Goal: Check status: Check status

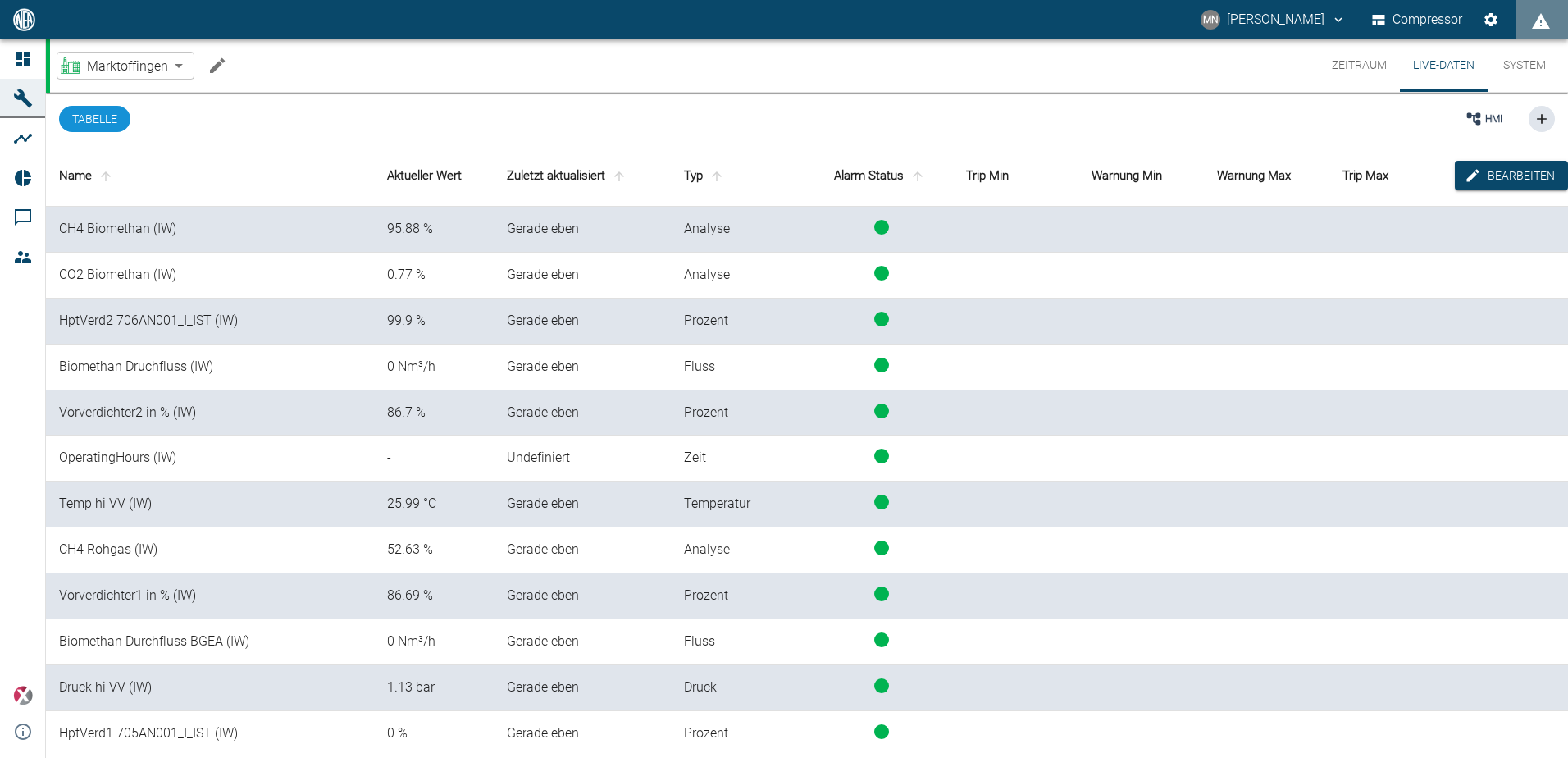
scroll to position [2, 0]
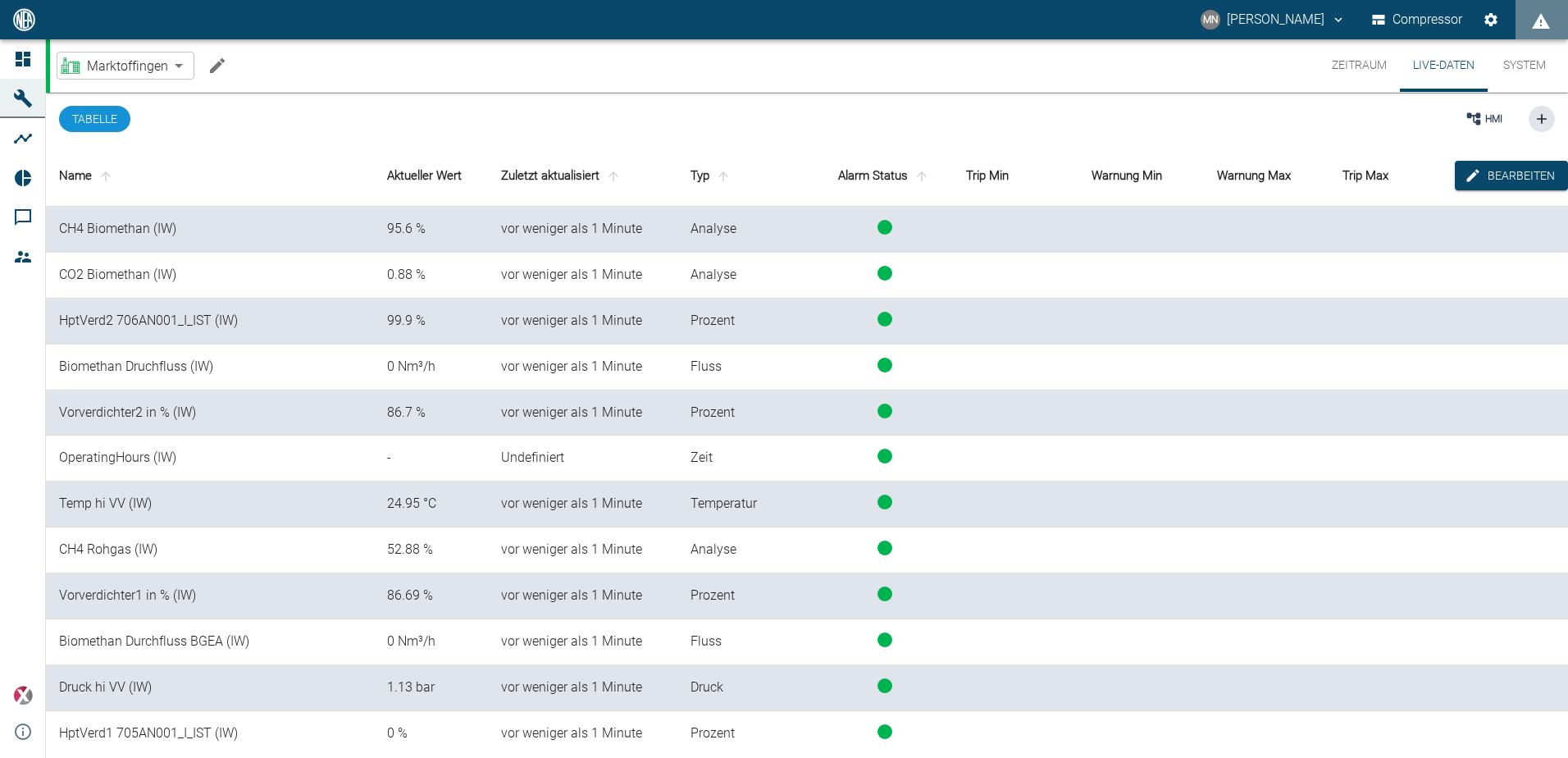
click at [1365, 68] on button "Zeitraum" at bounding box center [1359, 65] width 82 height 52
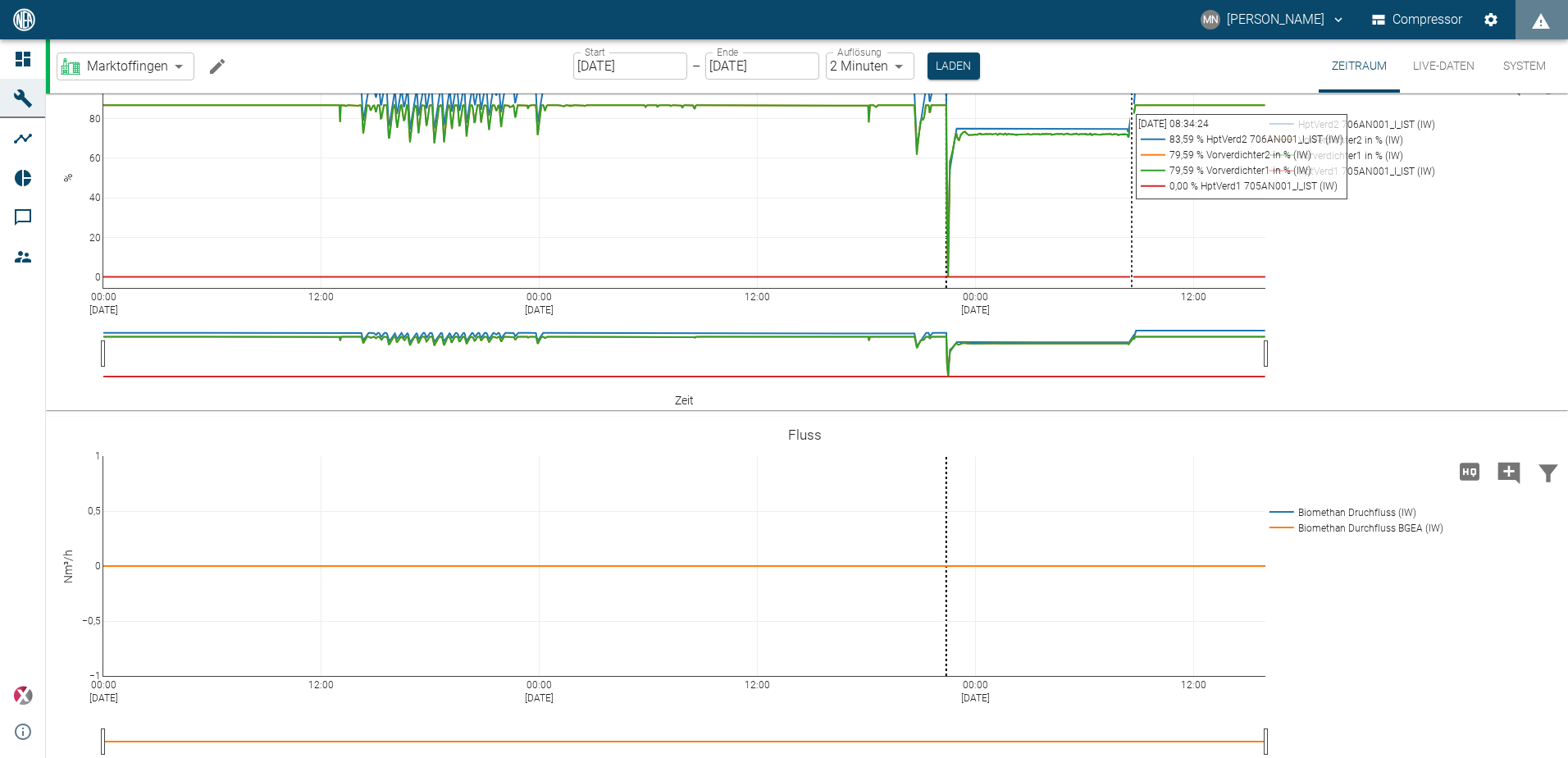
scroll to position [984, 0]
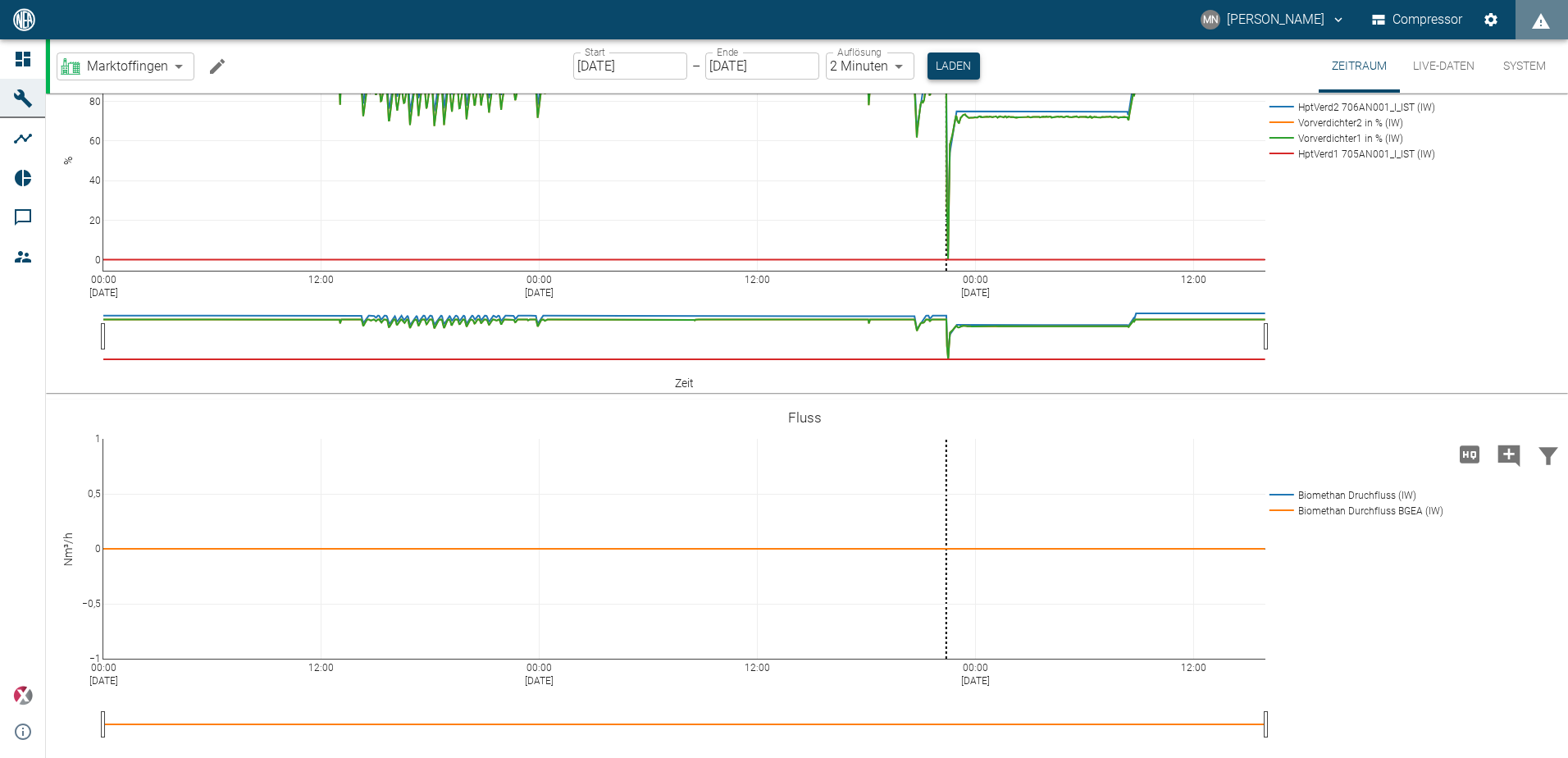
click at [933, 65] on button "Laden" at bounding box center [953, 66] width 52 height 27
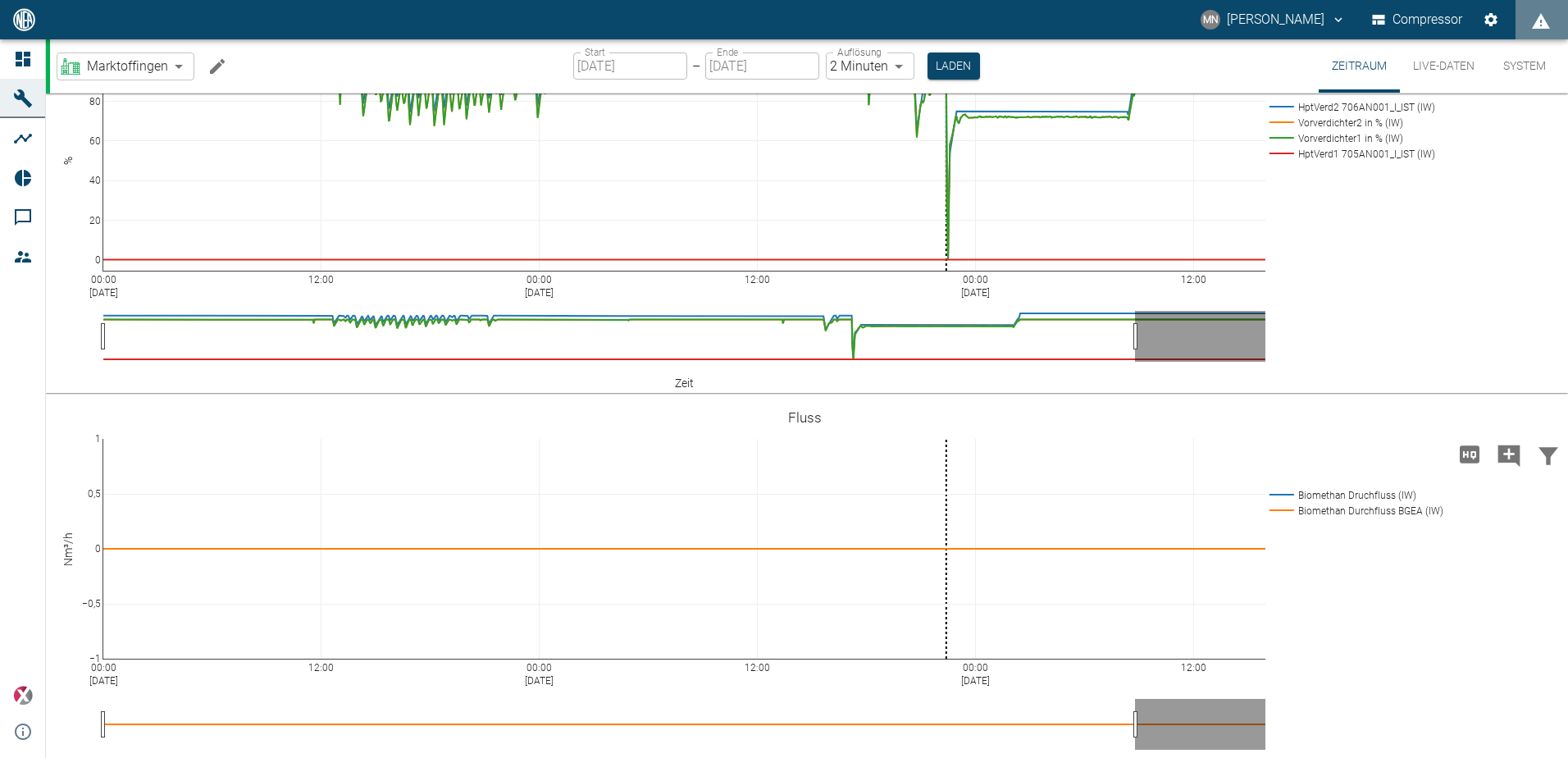
drag, startPoint x: 1133, startPoint y: 212, endPoint x: 1330, endPoint y: 212, distance: 197.0
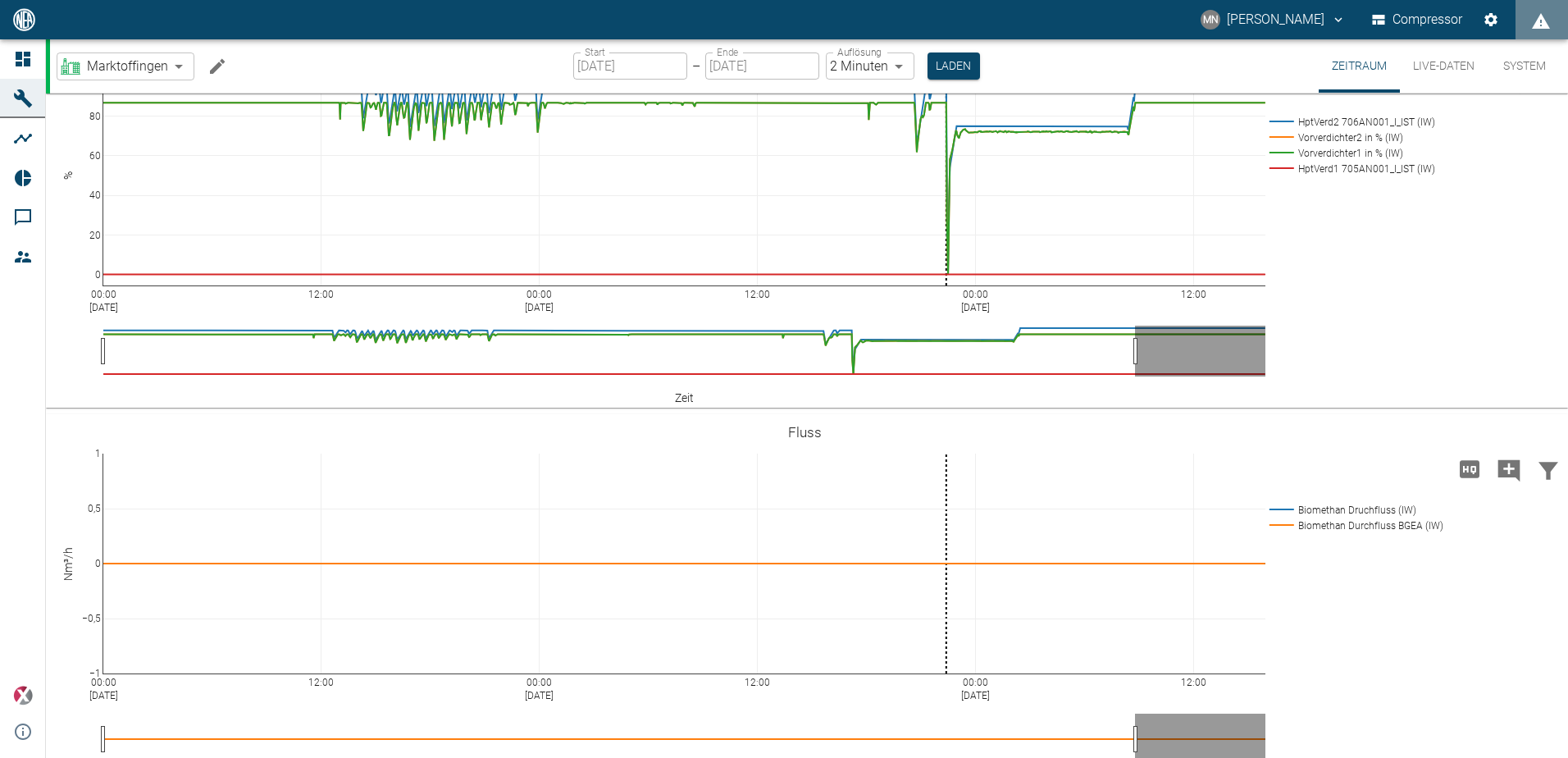
scroll to position [984, 0]
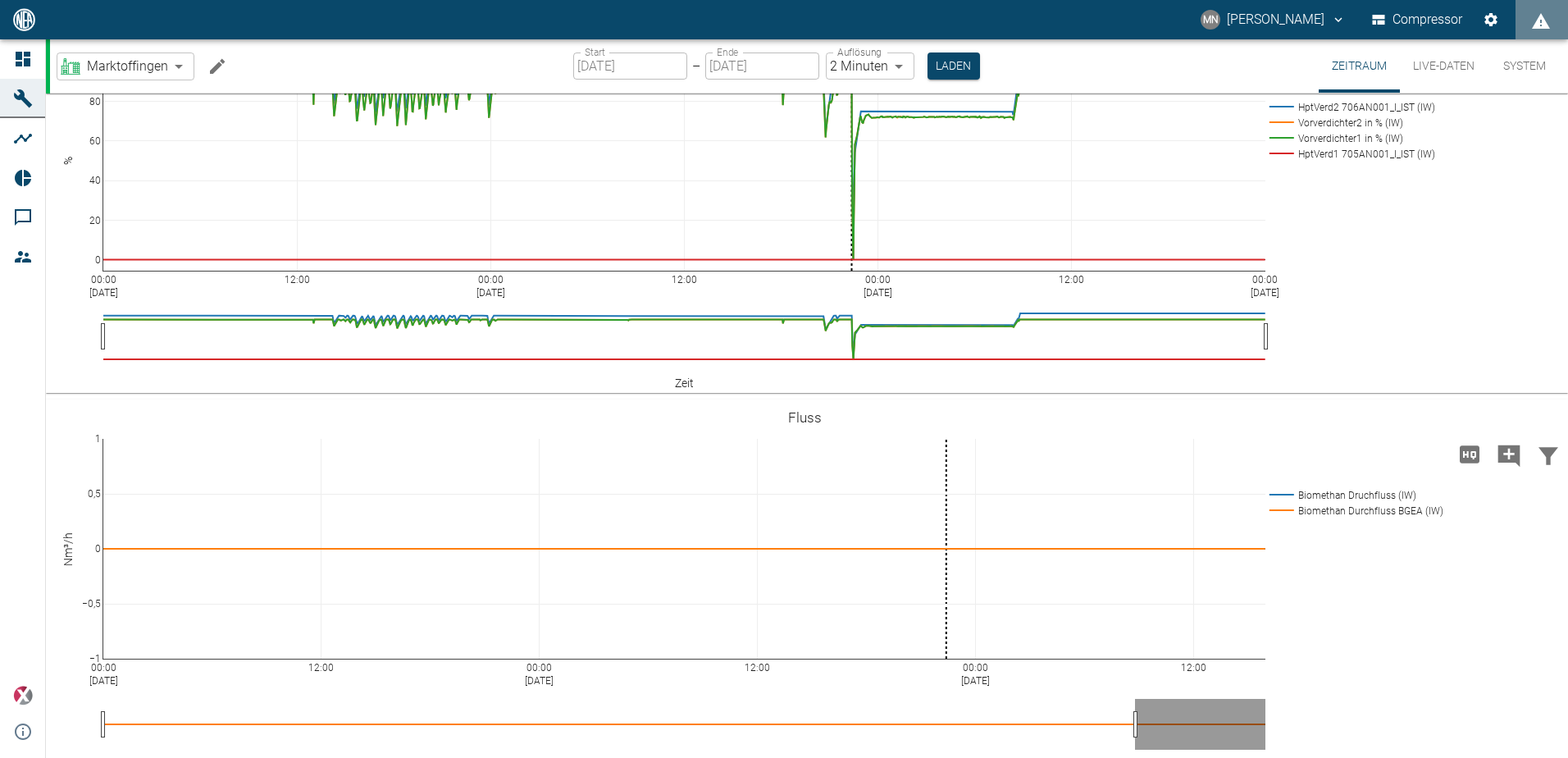
drag, startPoint x: 1137, startPoint y: 604, endPoint x: 1359, endPoint y: 573, distance: 224.2
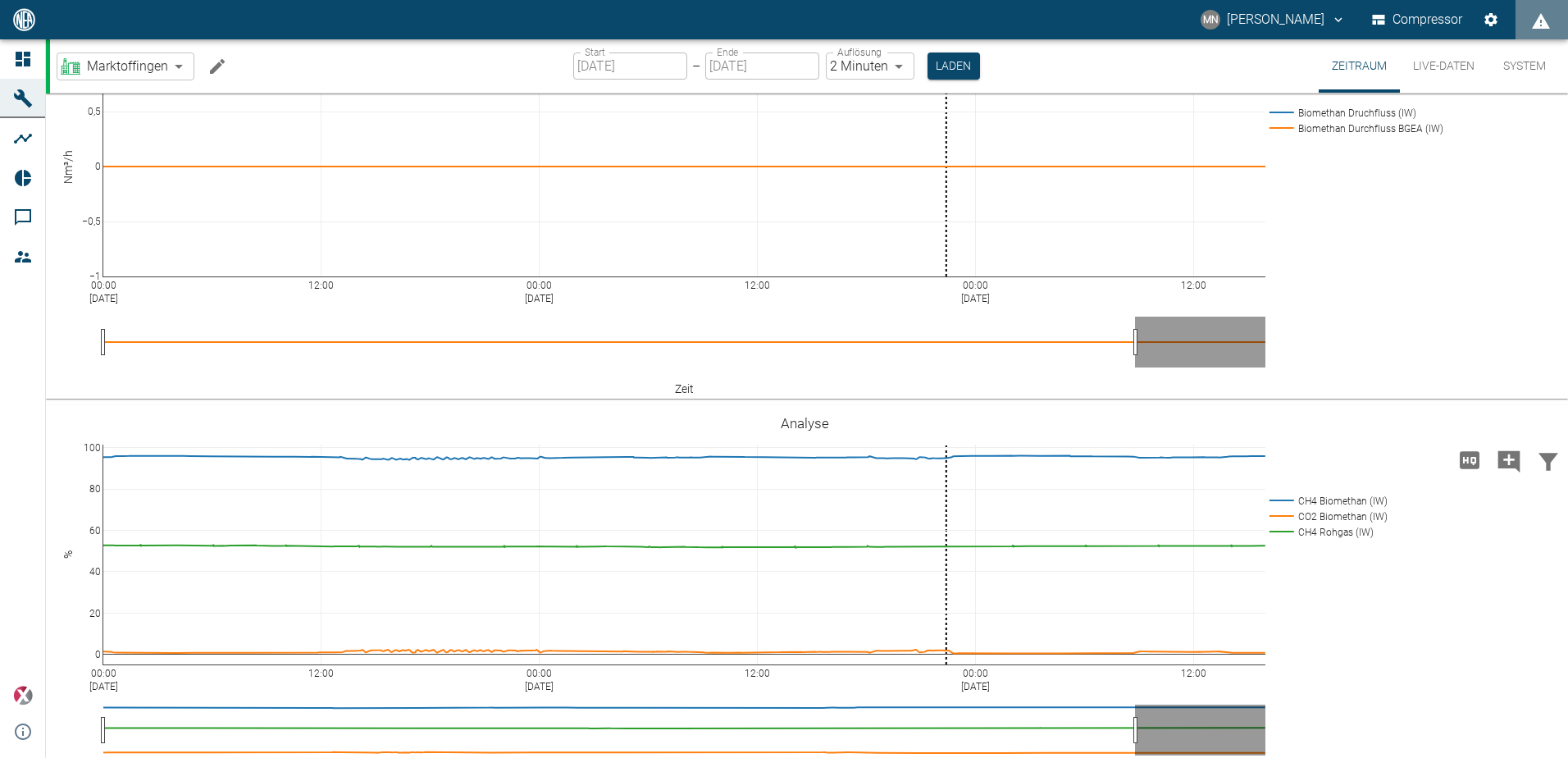
scroll to position [1395, 0]
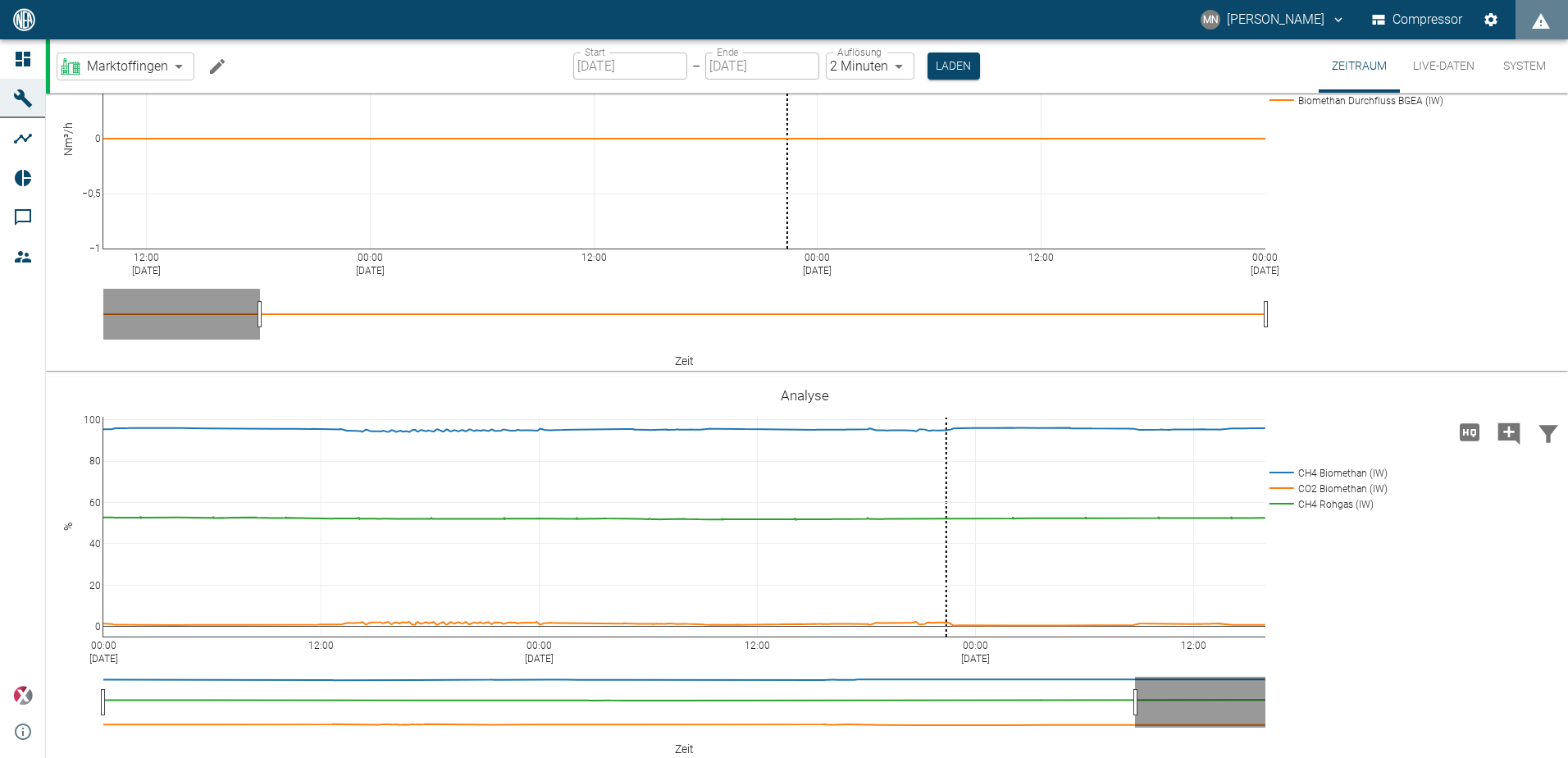
drag, startPoint x: 1132, startPoint y: 581, endPoint x: 1380, endPoint y: 539, distance: 251.5
drag, startPoint x: 349, startPoint y: 582, endPoint x: -3, endPoint y: 587, distance: 352.0
click at [0, 587] on html "MN Manuel Neumann Compressor Dashboard Maschinen Analysen Reports Kommentare Mi…" at bounding box center [784, 379] width 1568 height 758
click at [1378, 13] on icon at bounding box center [1375, 7] width 13 height 13
click at [1396, 13] on icon at bounding box center [1395, 7] width 13 height 13
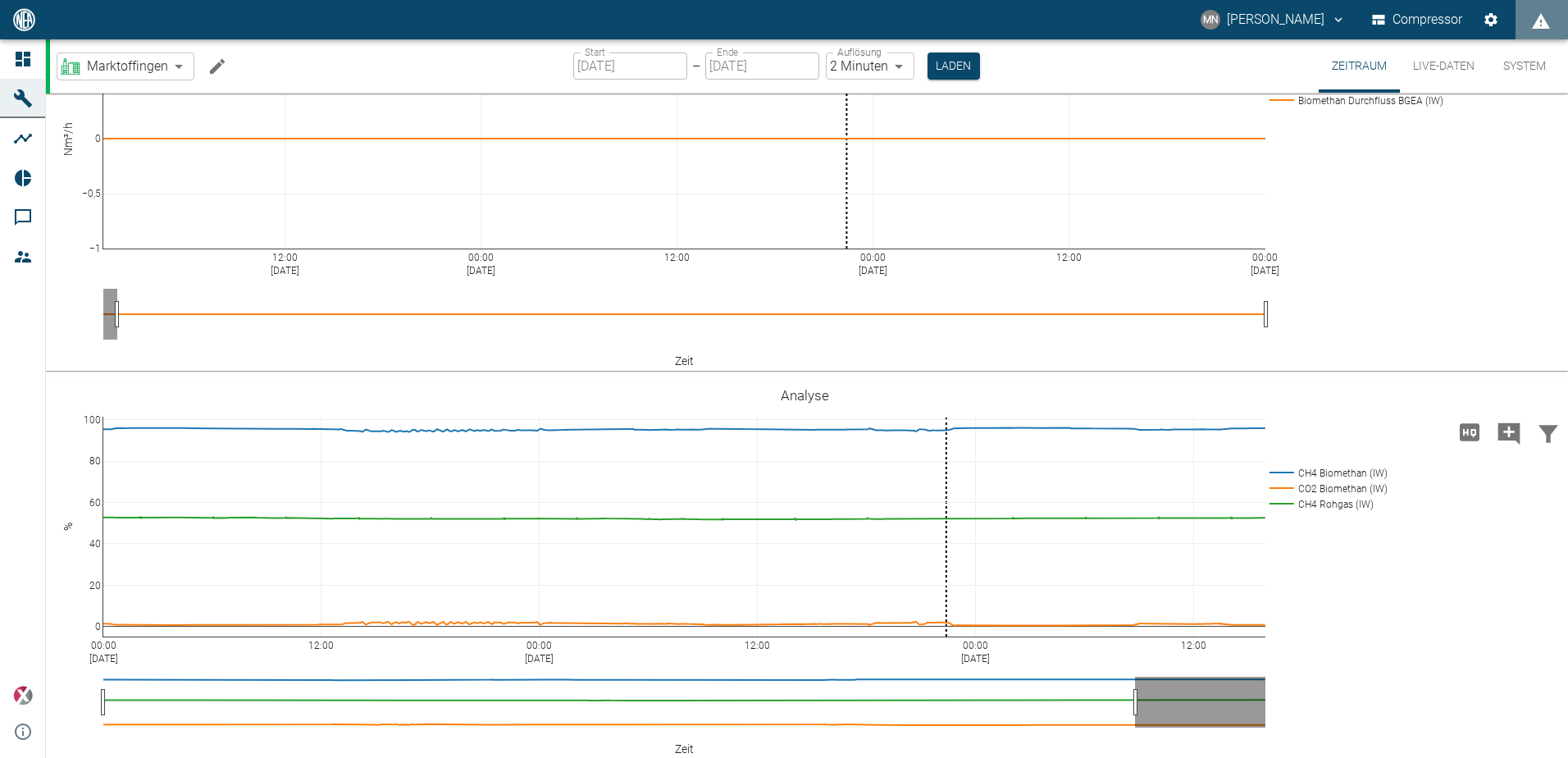
drag, startPoint x: 221, startPoint y: 579, endPoint x: 43, endPoint y: 607, distance: 180.2
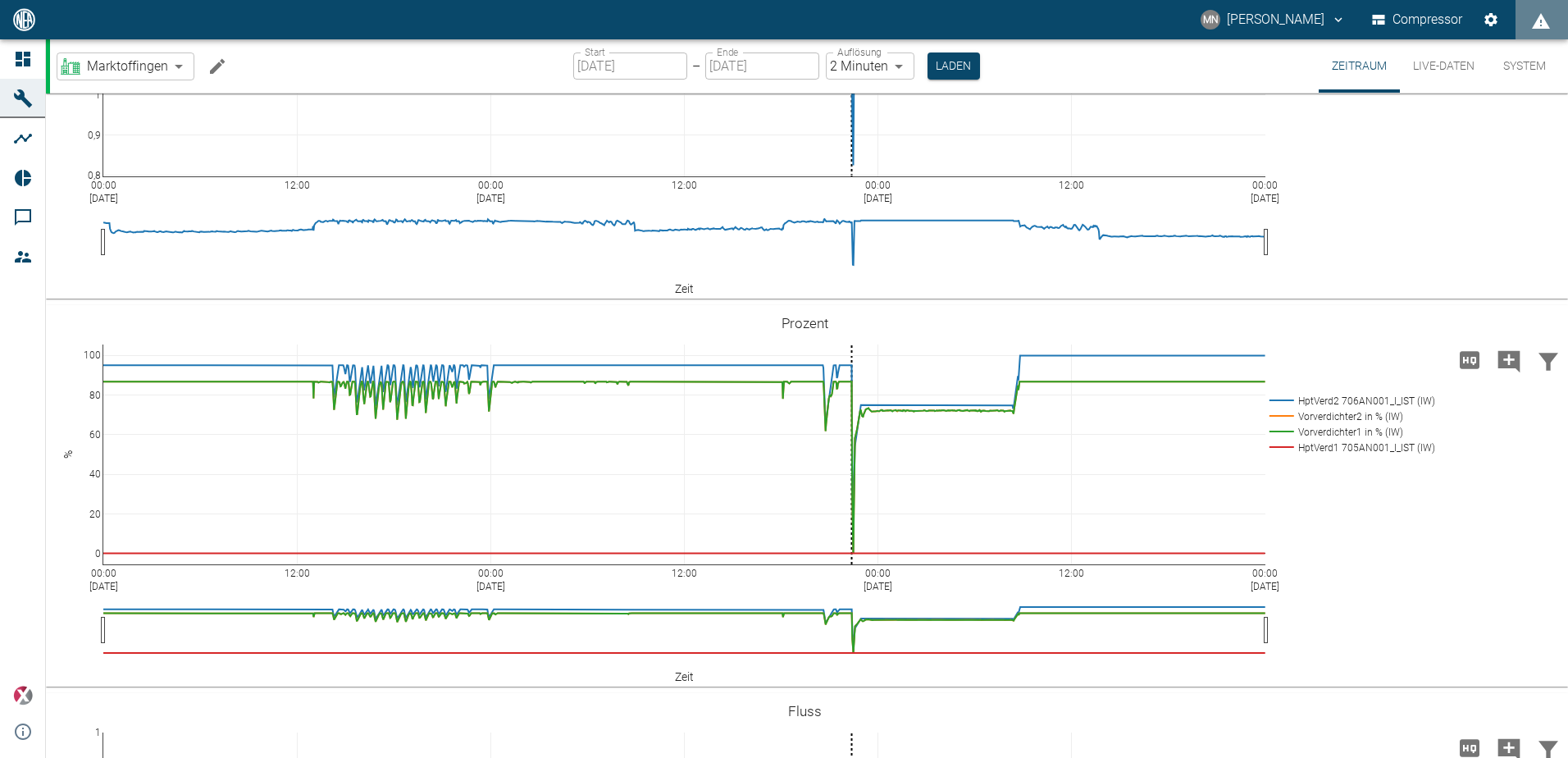
scroll to position [738, 0]
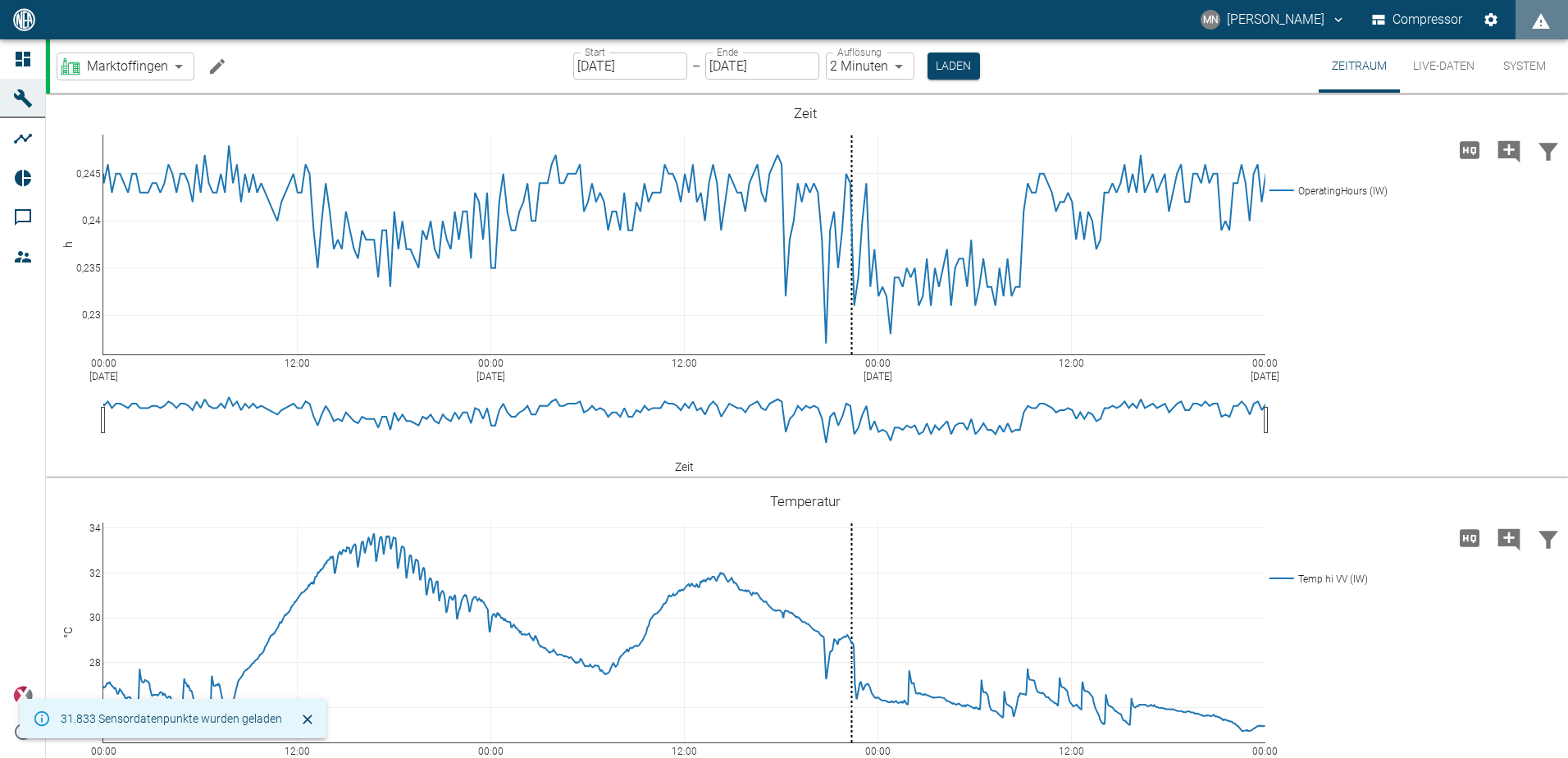
click at [720, 69] on input "22.09.2025" at bounding box center [762, 66] width 114 height 27
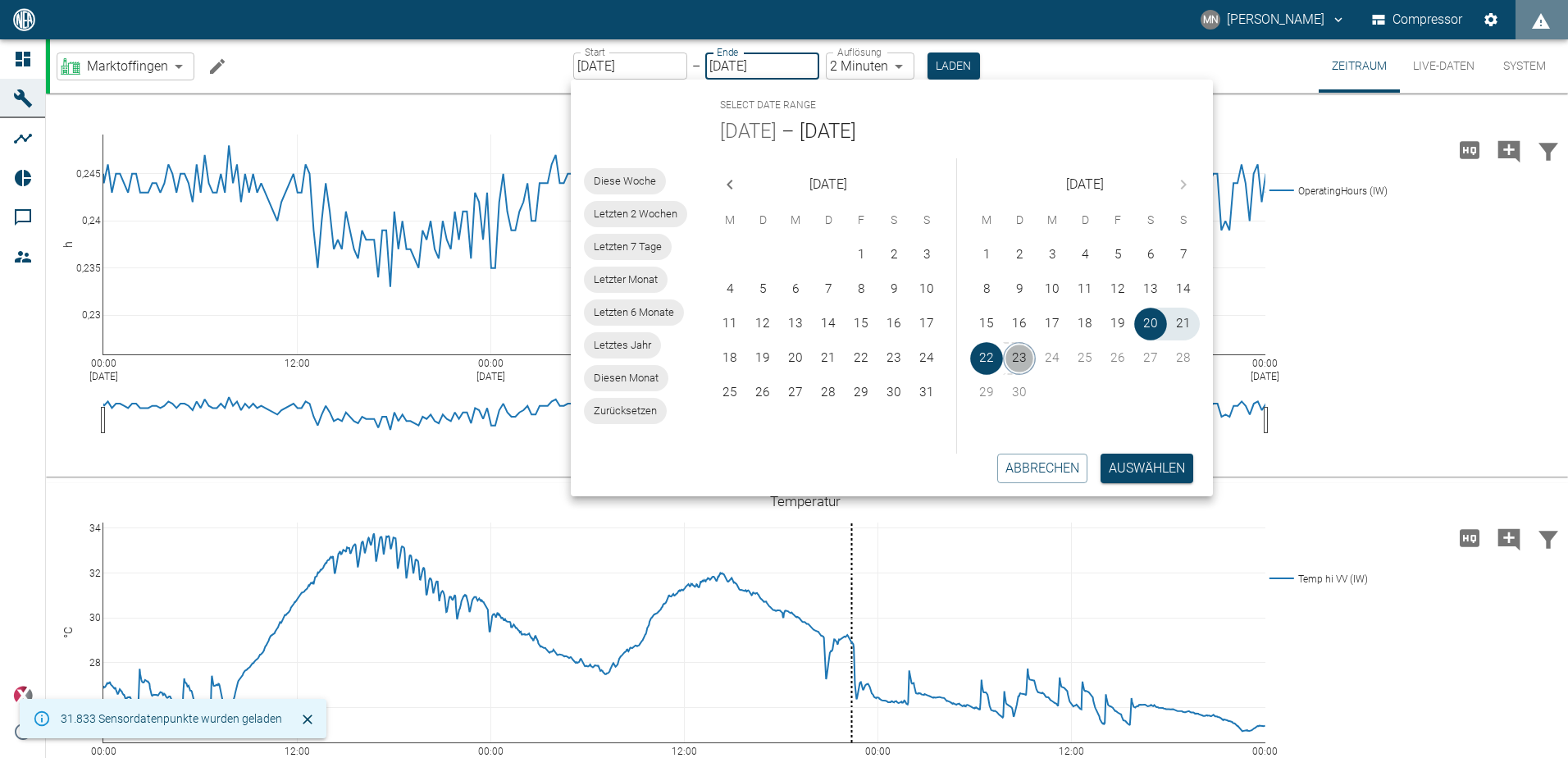
click at [1015, 353] on button "23" at bounding box center [1019, 358] width 32 height 32
type input "[DATE]"
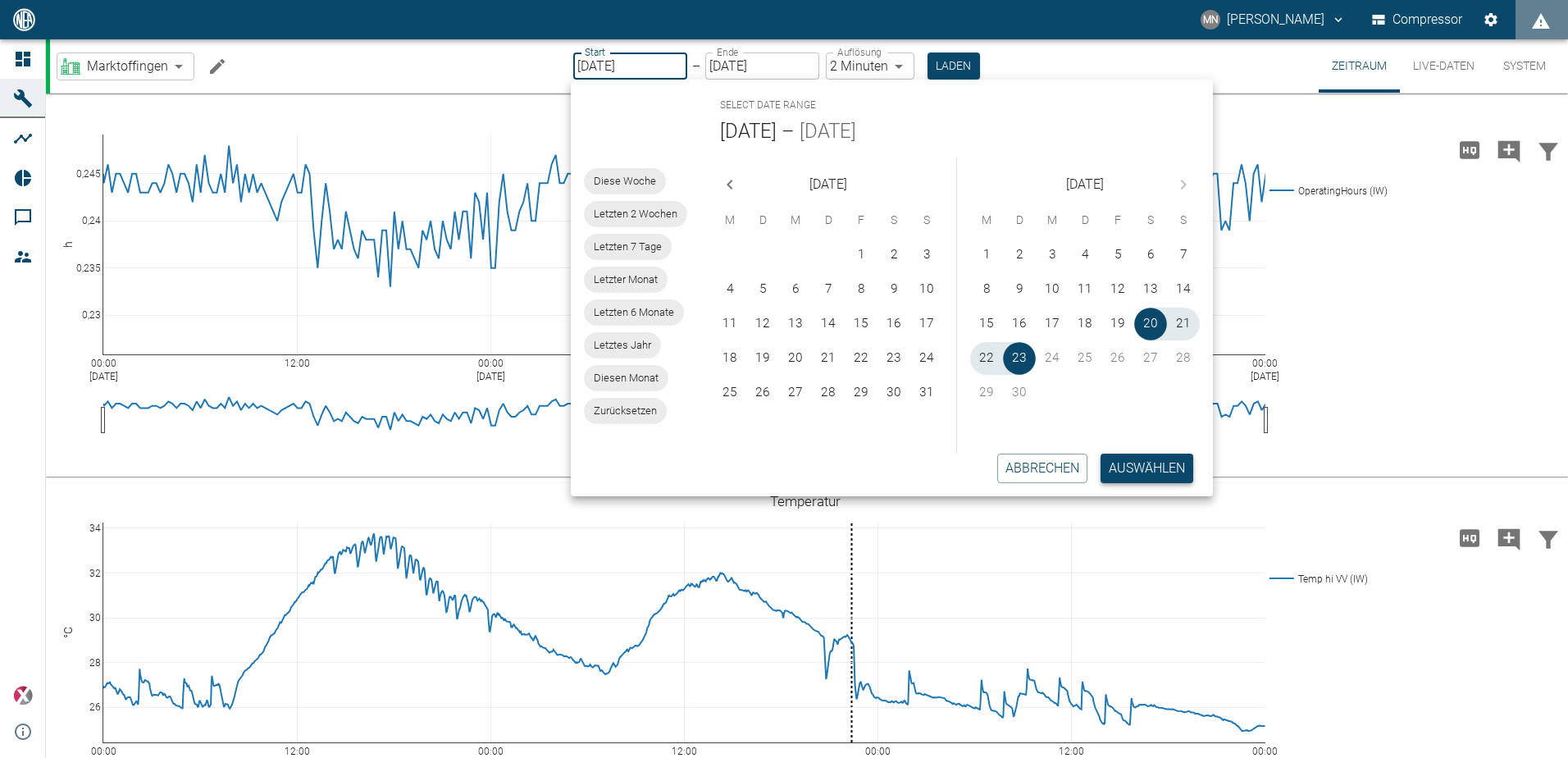
click at [1151, 463] on button "Auswählen" at bounding box center [1146, 468] width 92 height 29
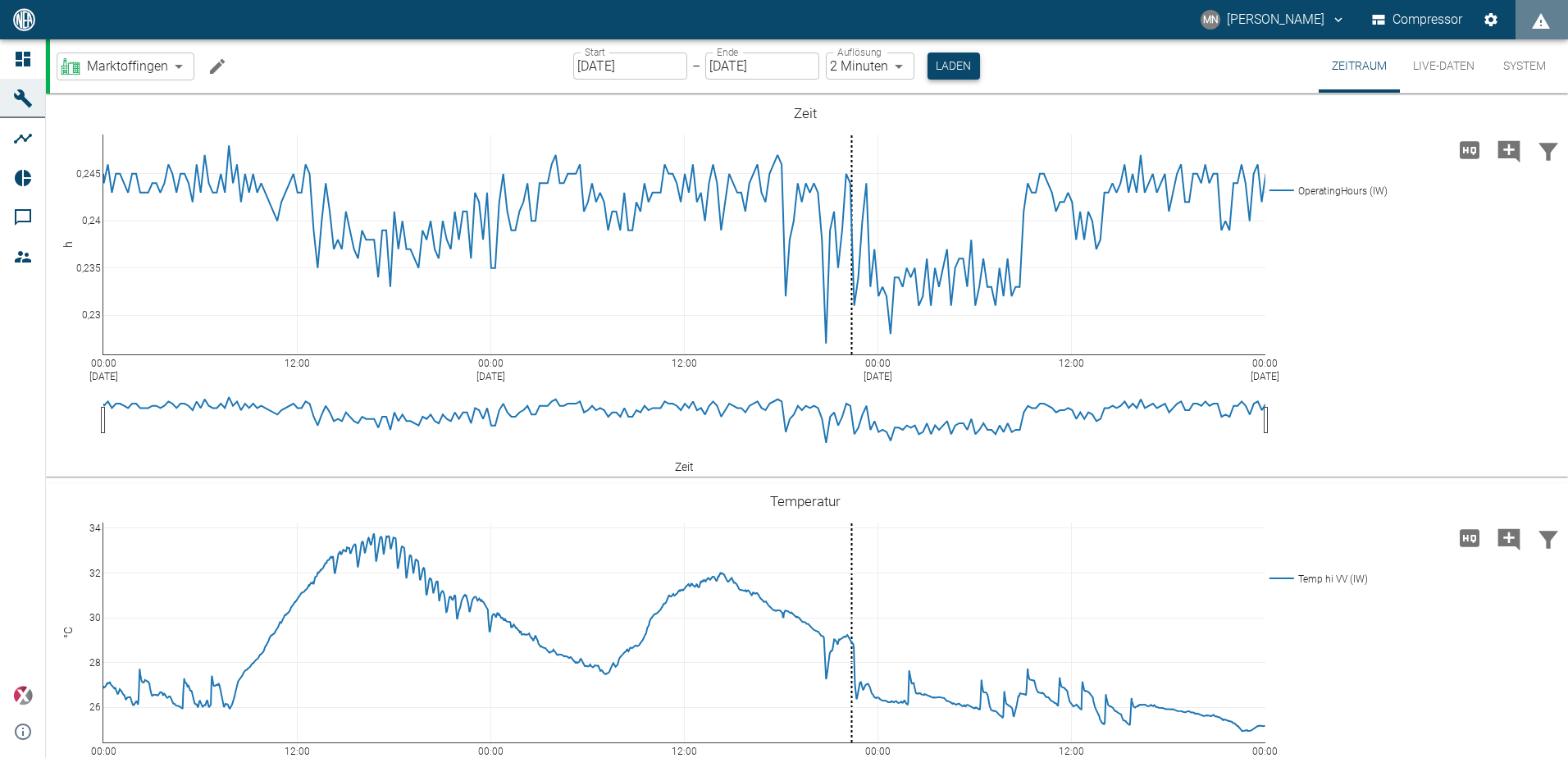
click at [952, 67] on button "Laden" at bounding box center [953, 66] width 52 height 27
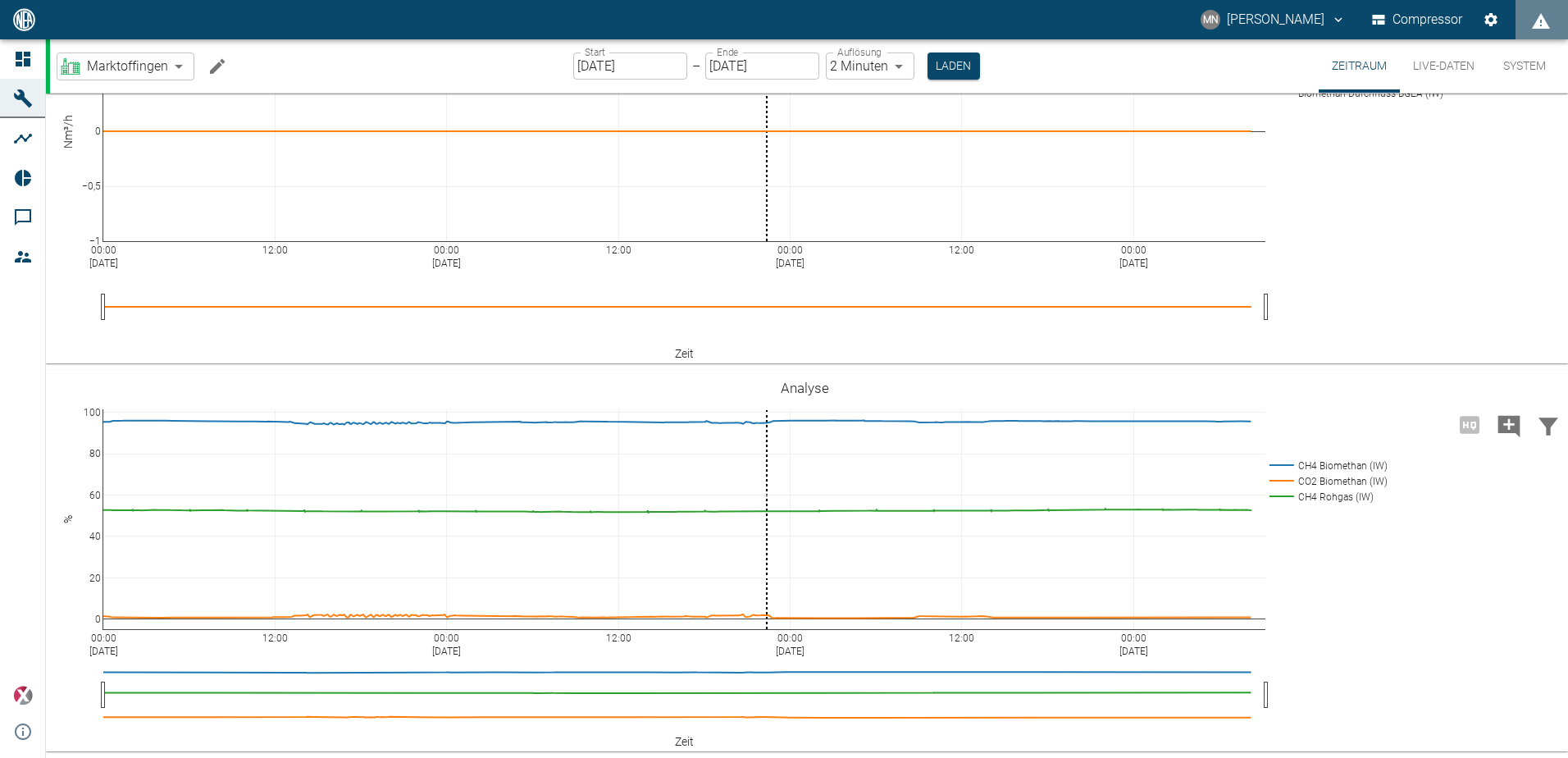
scroll to position [1665, 0]
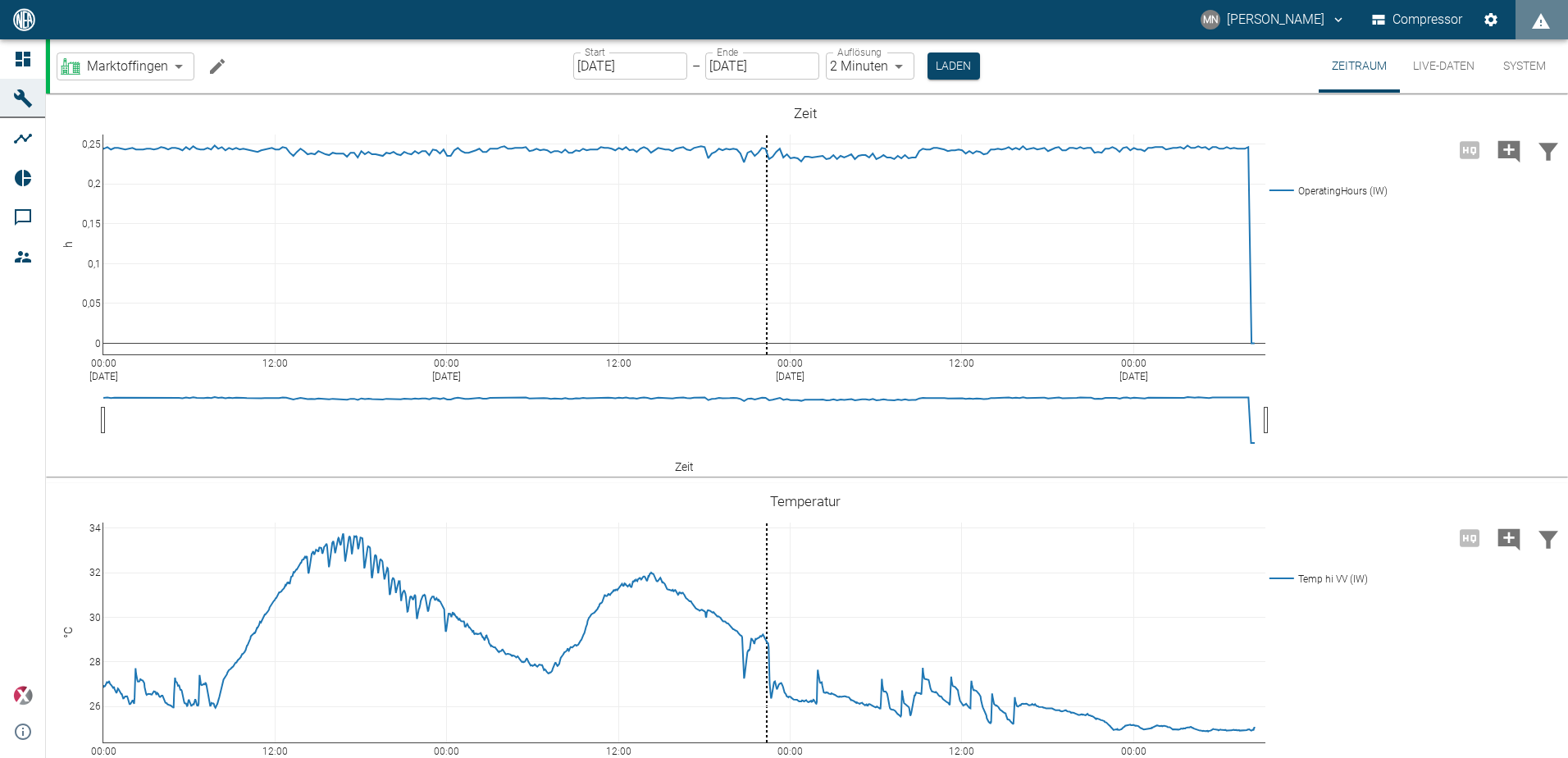
scroll to position [1665, 0]
